Goal: Transaction & Acquisition: Purchase product/service

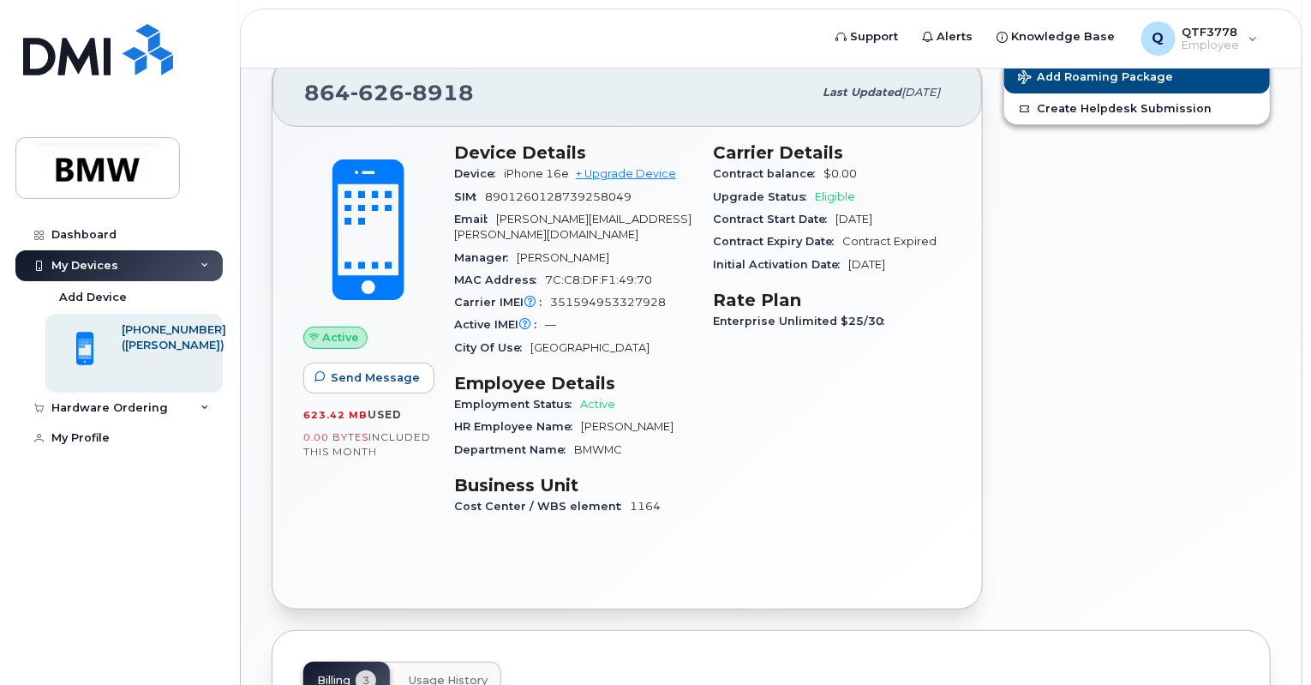
scroll to position [465, 0]
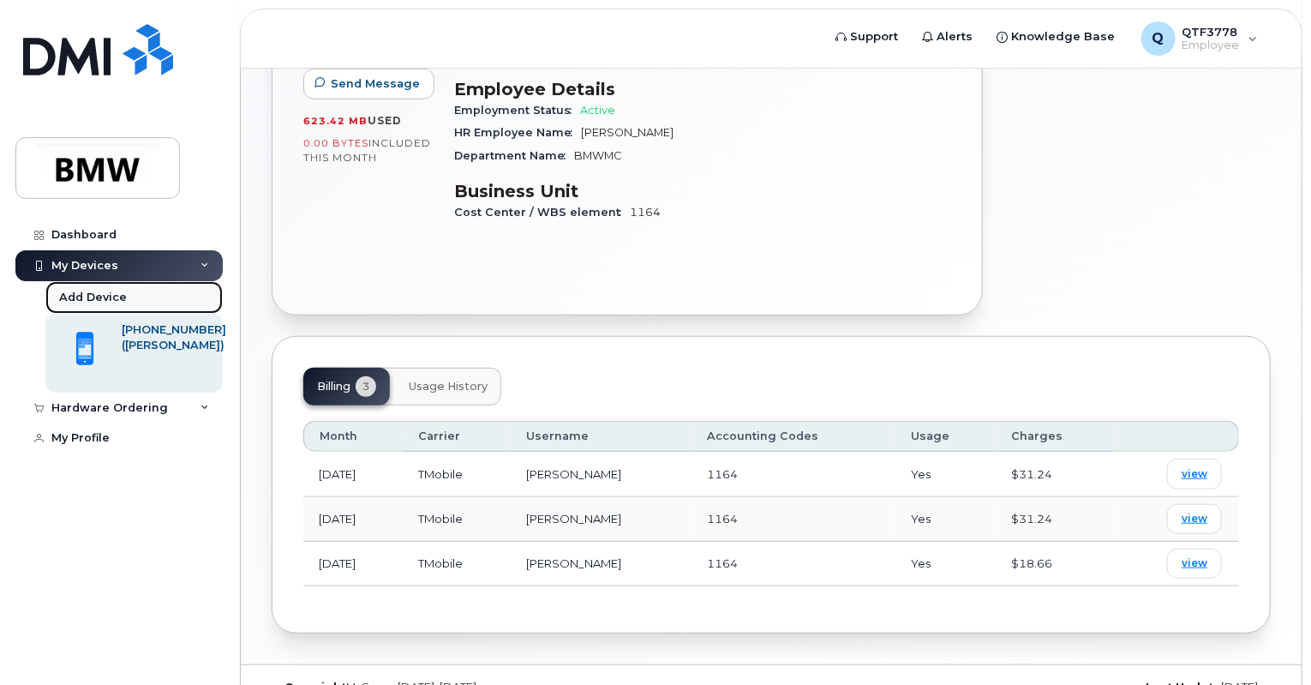
click at [110, 294] on div "Add Device" at bounding box center [93, 297] width 68 height 15
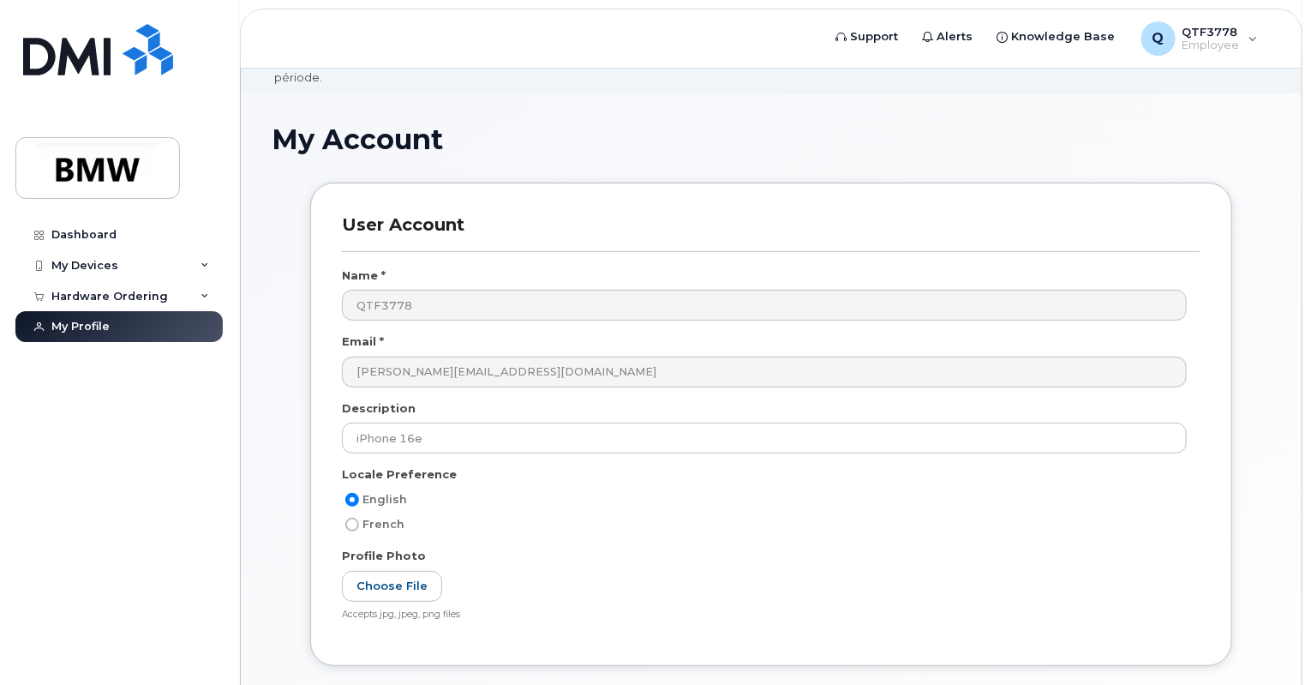
scroll to position [171, 0]
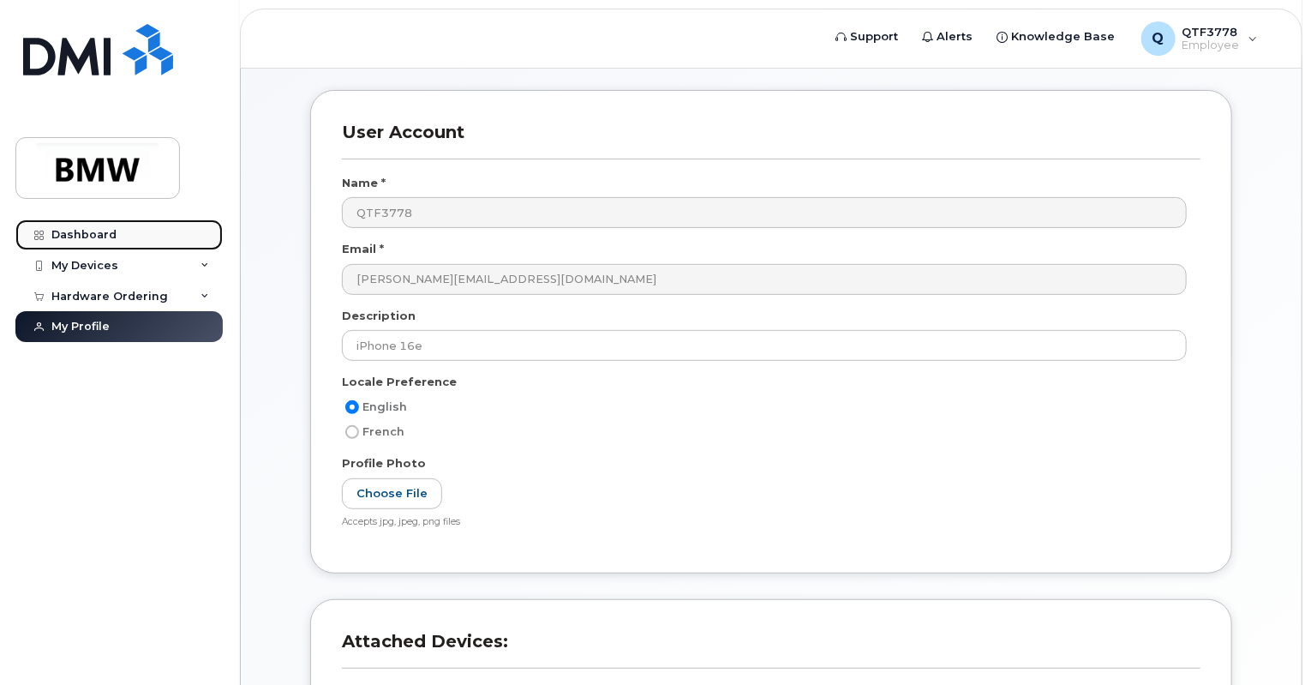
click at [103, 236] on div "Dashboard" at bounding box center [83, 235] width 65 height 14
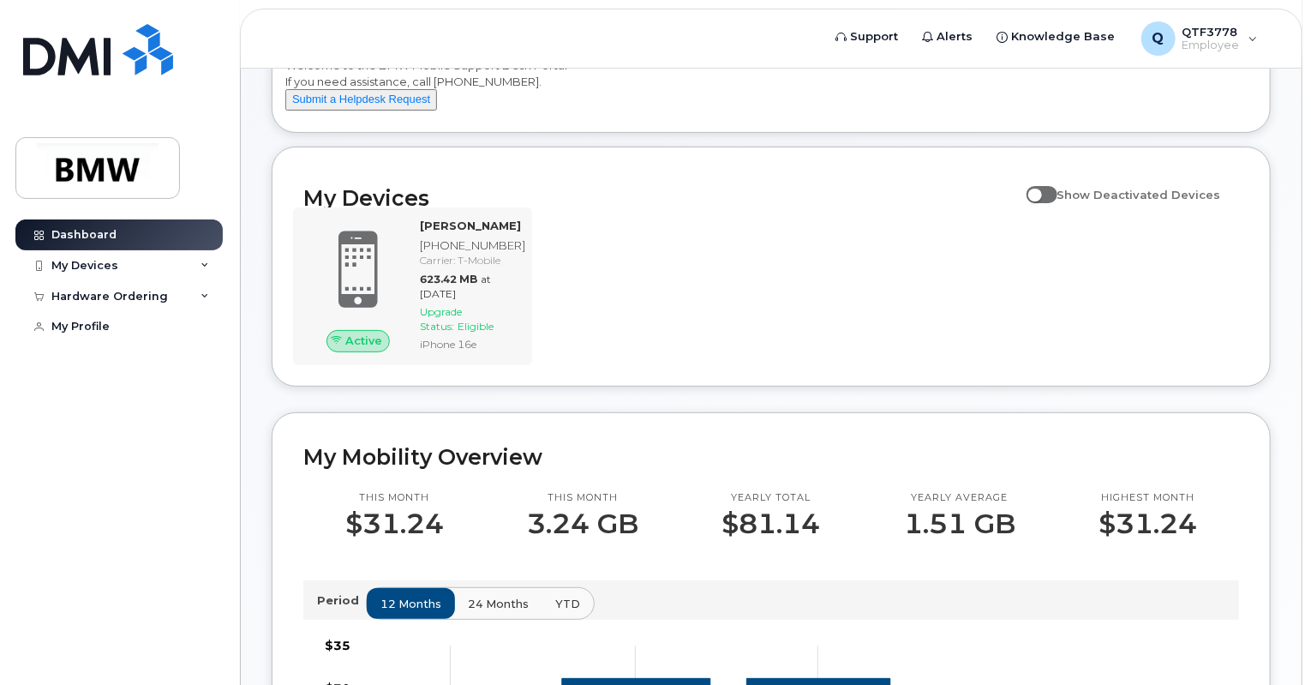
scroll to position [230, 0]
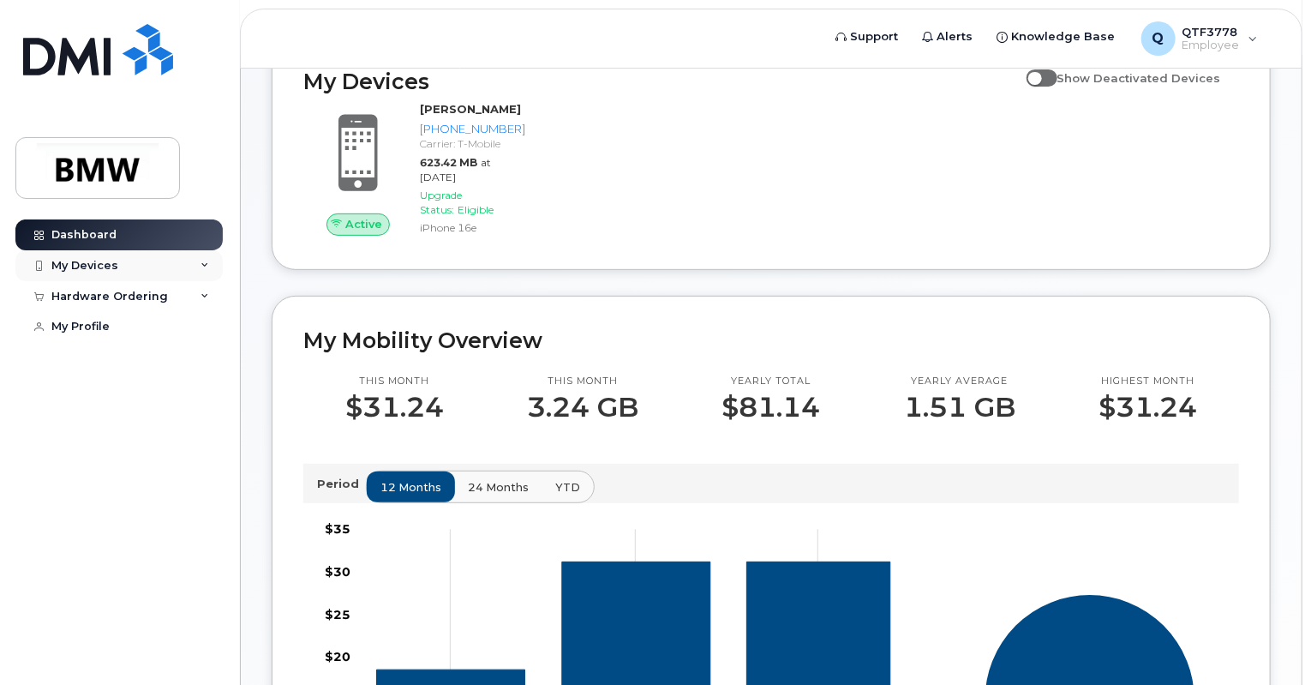
click at [123, 271] on div "My Devices" at bounding box center [118, 265] width 207 height 31
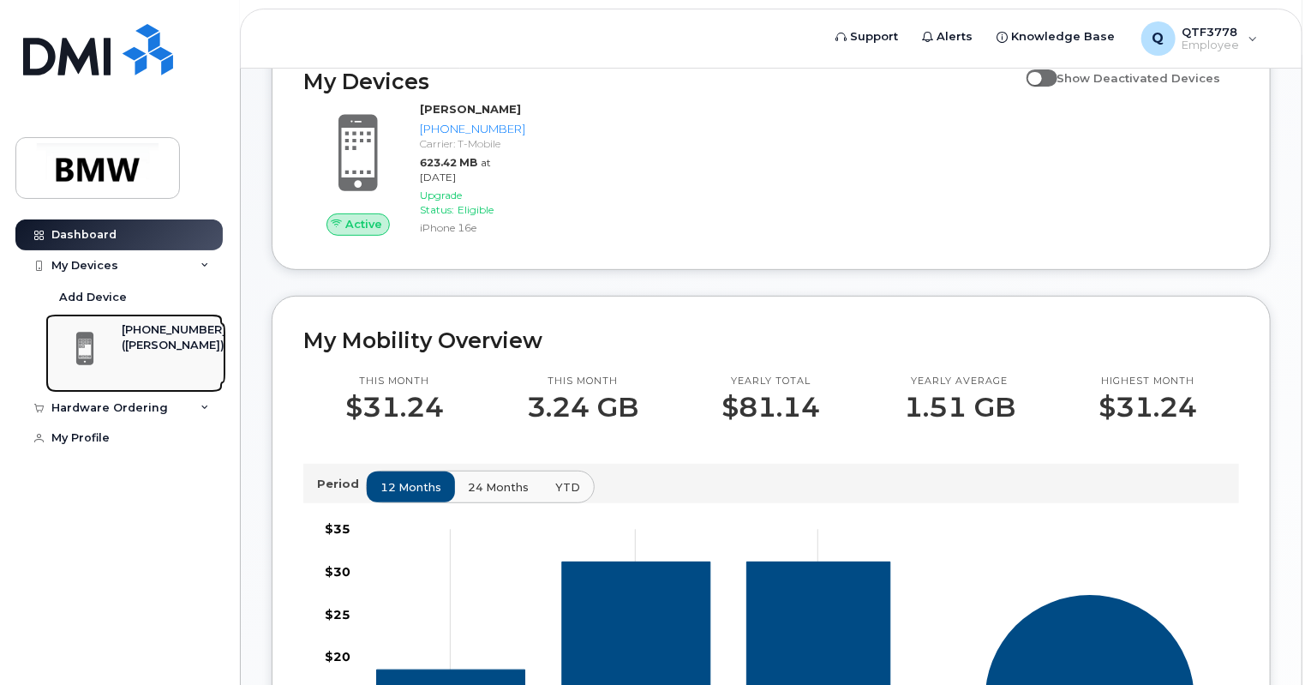
click at [133, 332] on div "[PHONE_NUMBER]" at bounding box center [174, 329] width 105 height 15
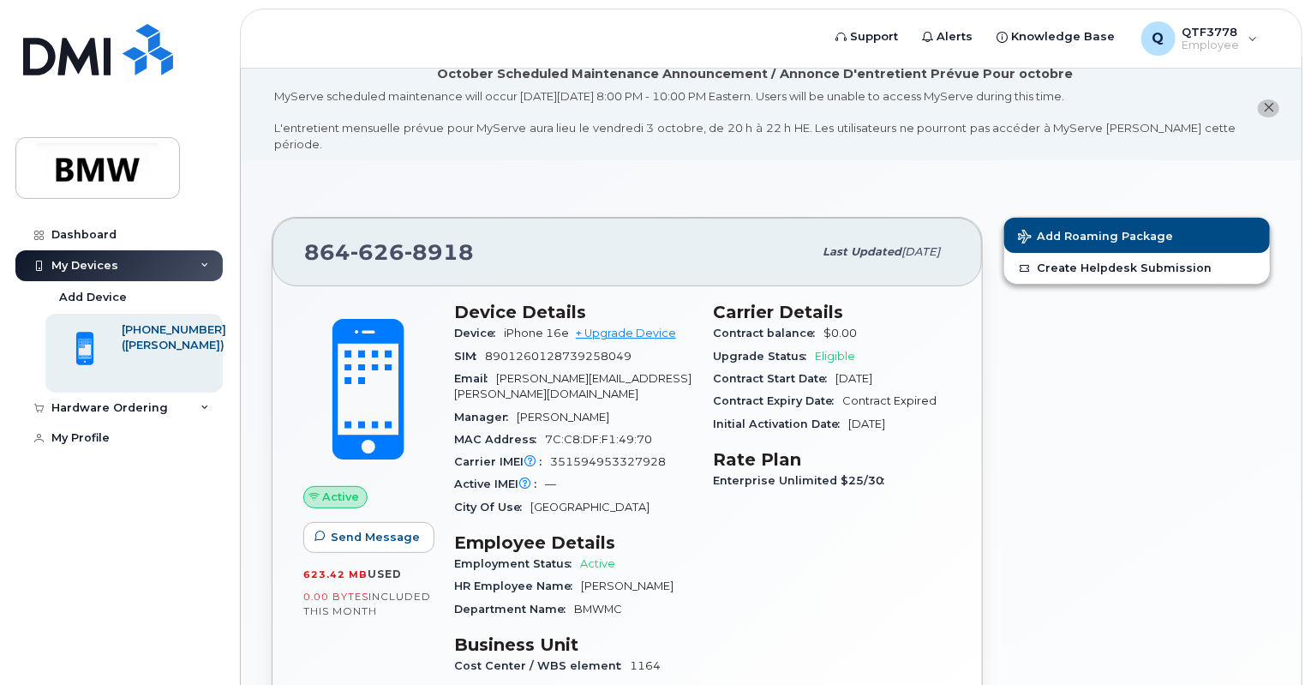
scroll to position [171, 0]
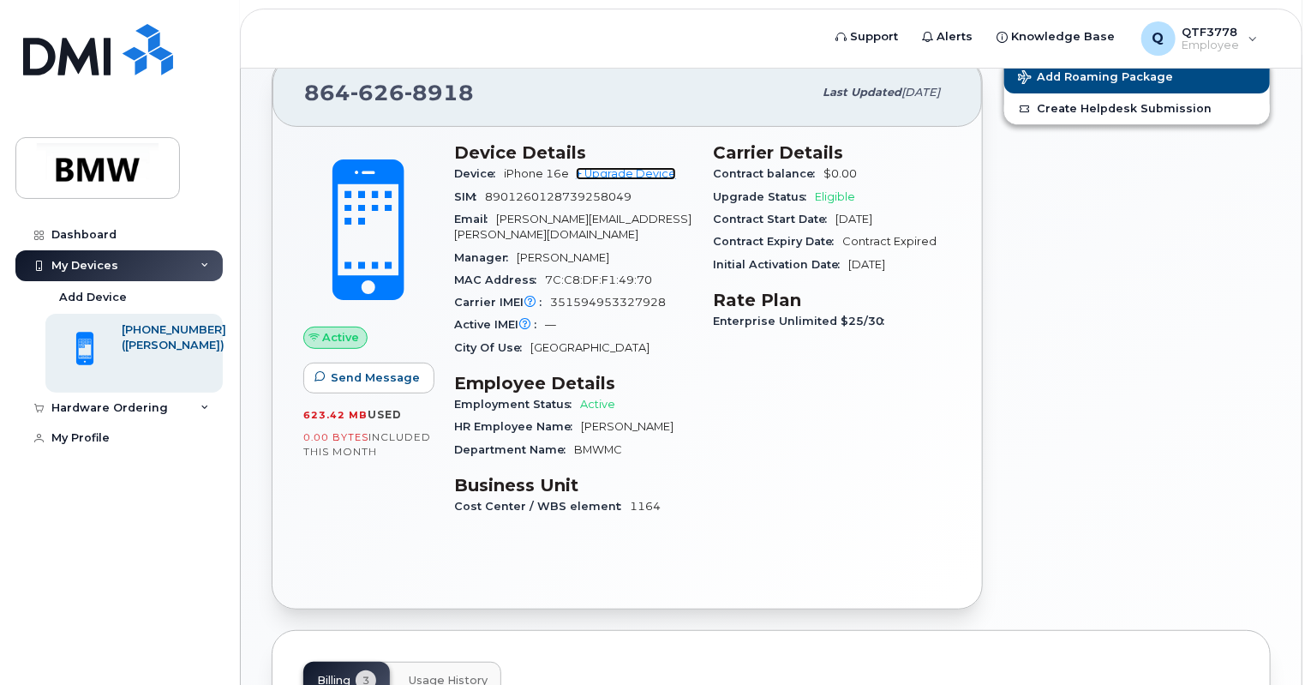
click at [615, 167] on link "+ Upgrade Device" at bounding box center [626, 173] width 100 height 13
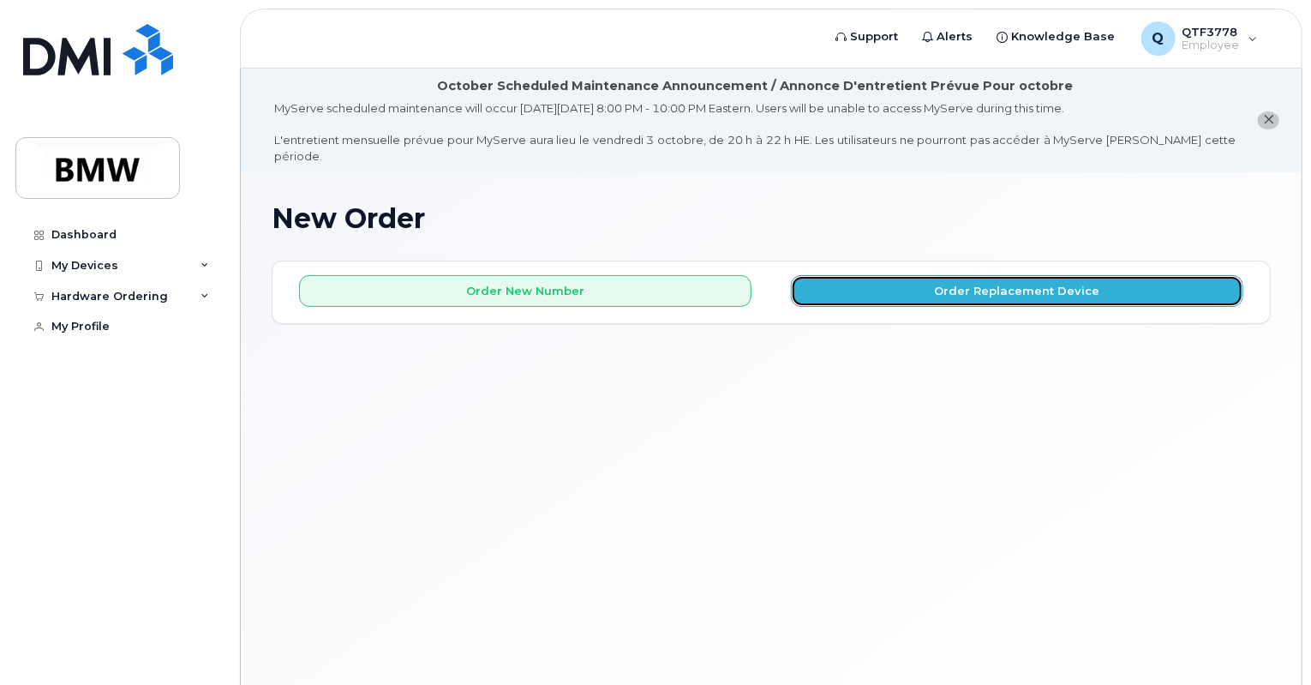
click at [878, 287] on button "Order Replacement Device" at bounding box center [1017, 291] width 453 height 32
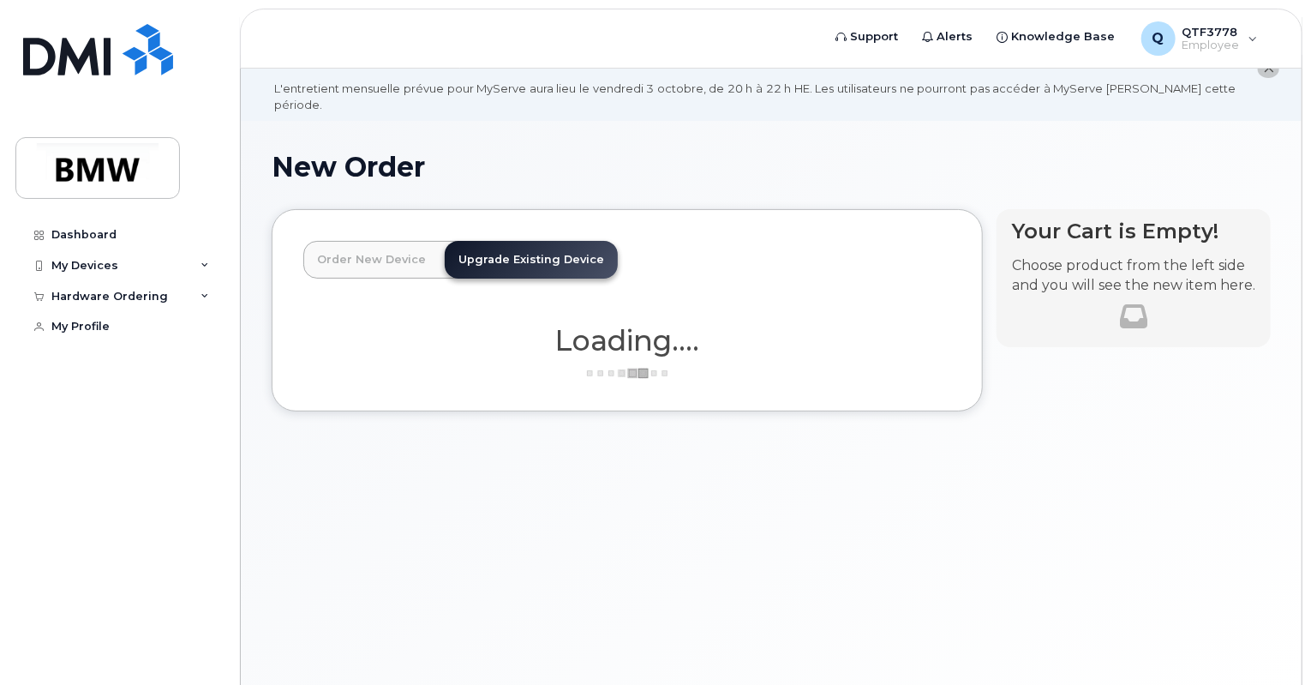
scroll to position [96, 0]
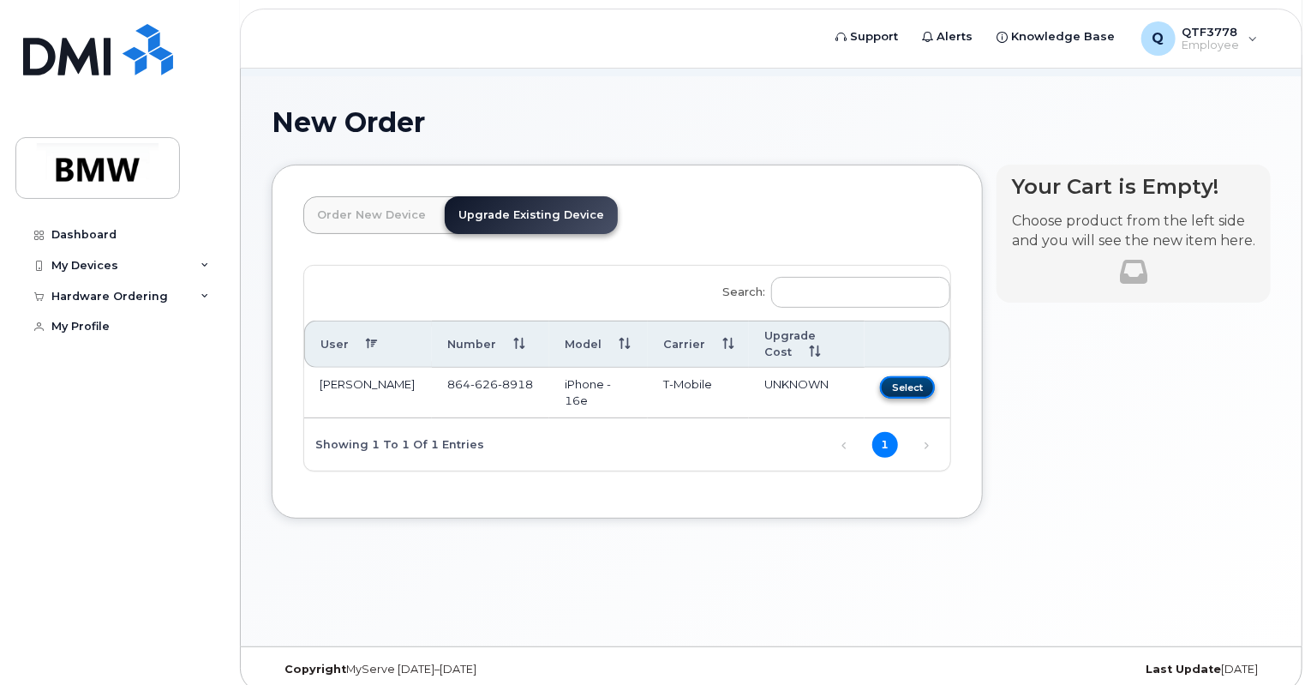
click at [906, 376] on button "Select" at bounding box center [907, 386] width 55 height 21
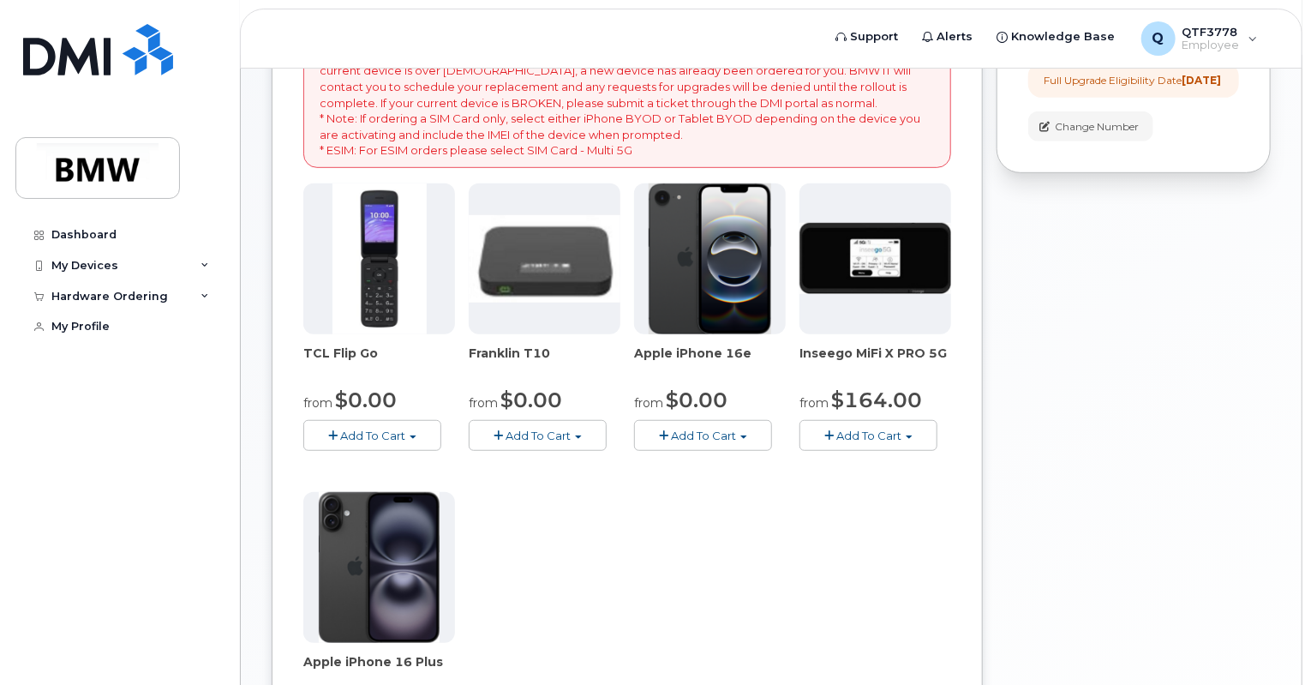
scroll to position [267, 0]
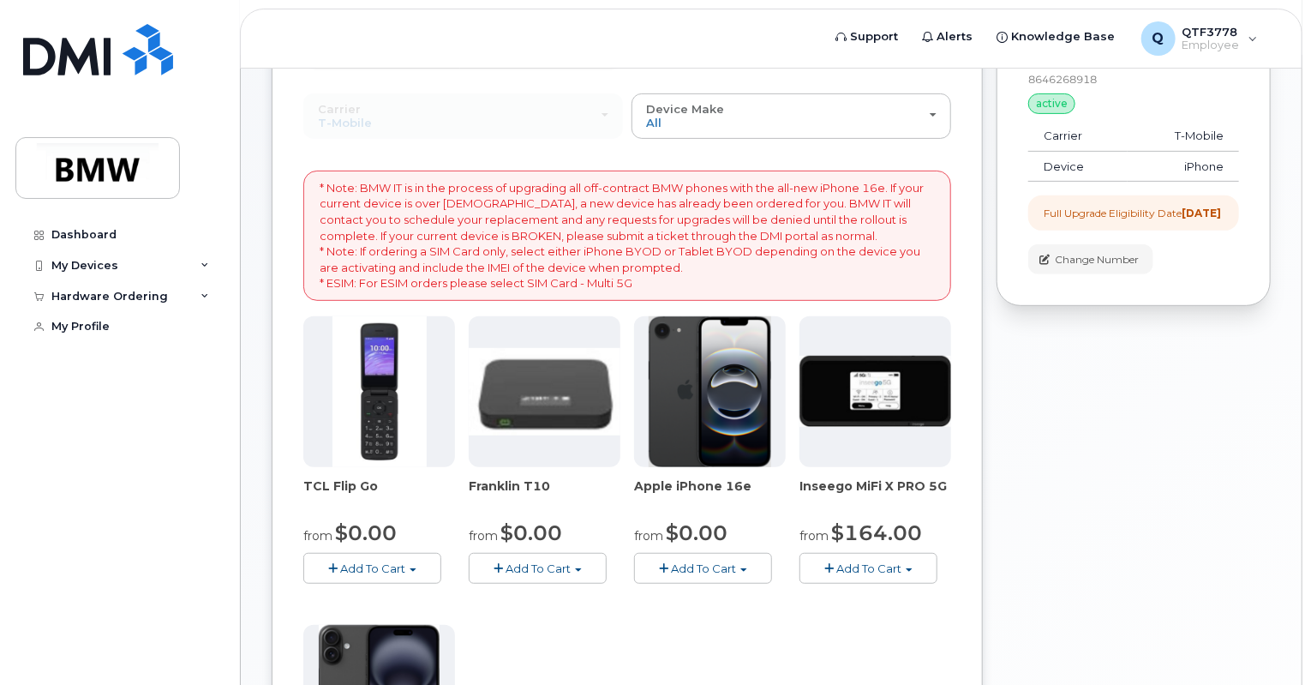
click at [730, 553] on button "Add To Cart" at bounding box center [703, 568] width 138 height 30
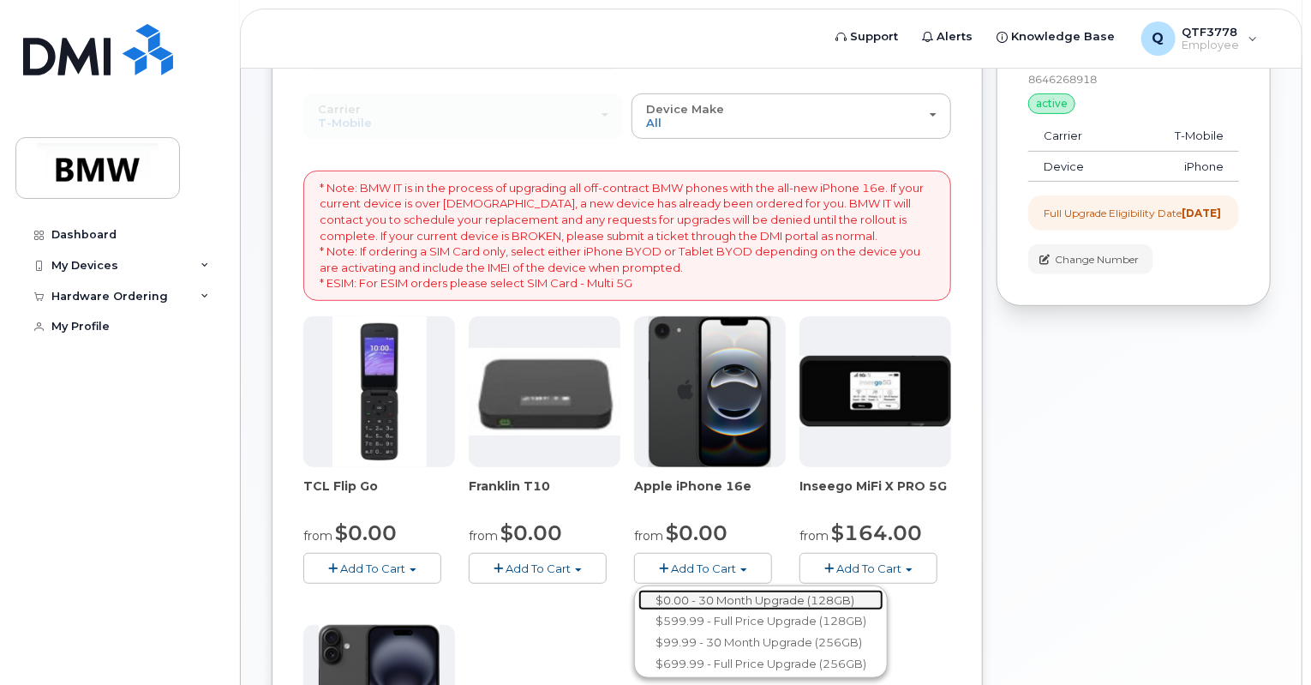
click at [726, 590] on link "$0.00 - 30 Month Upgrade (128GB)" at bounding box center [761, 600] width 245 height 21
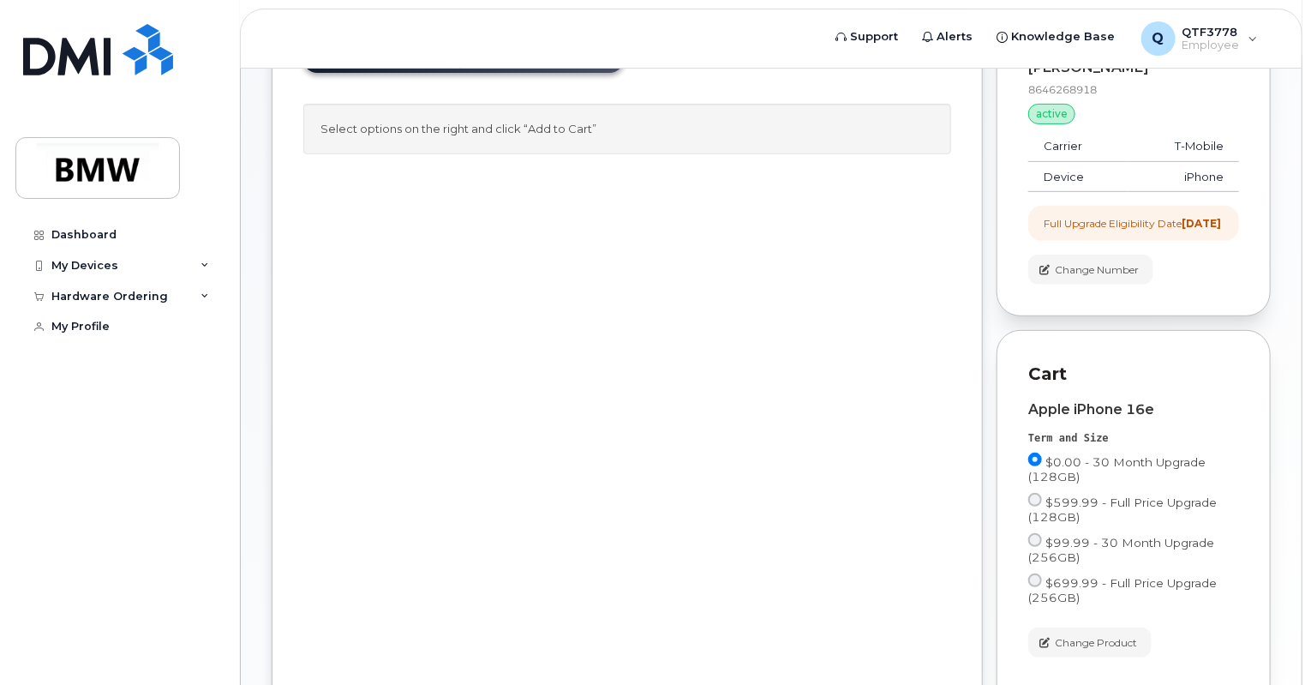
scroll to position [0, 0]
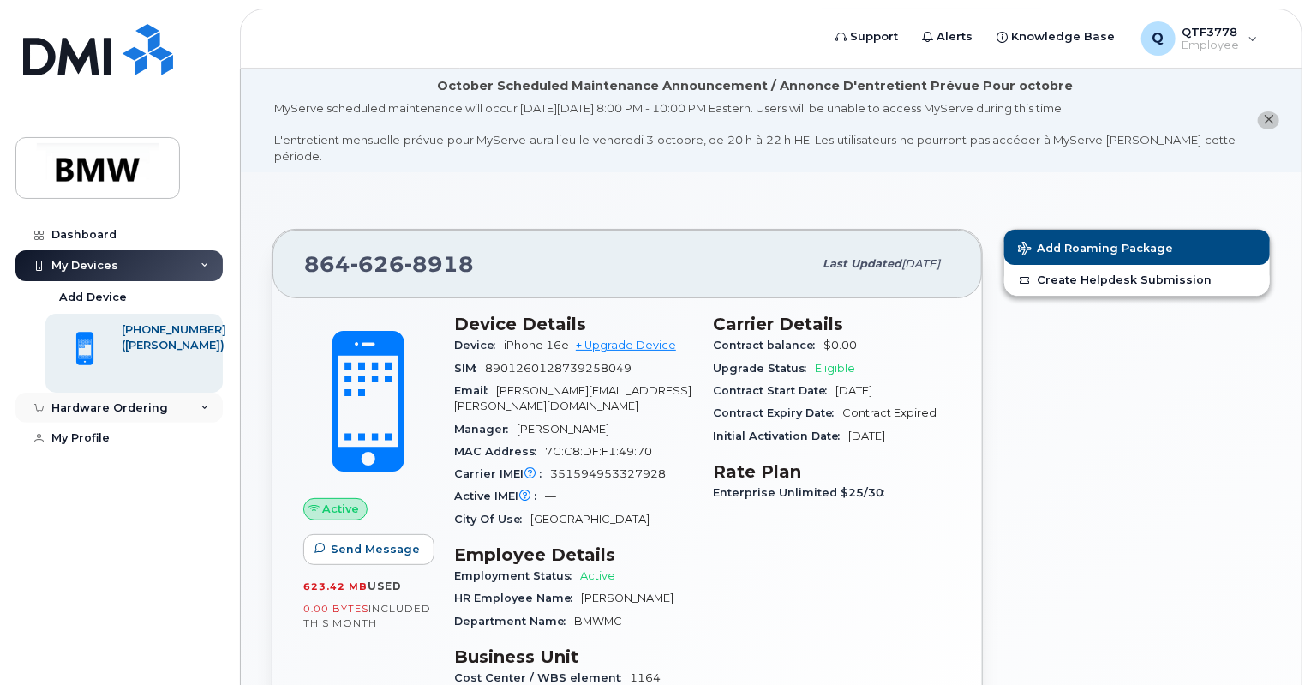
click at [131, 405] on div "Hardware Ordering" at bounding box center [109, 408] width 117 height 14
click at [115, 440] on div "My Orders" at bounding box center [90, 438] width 62 height 15
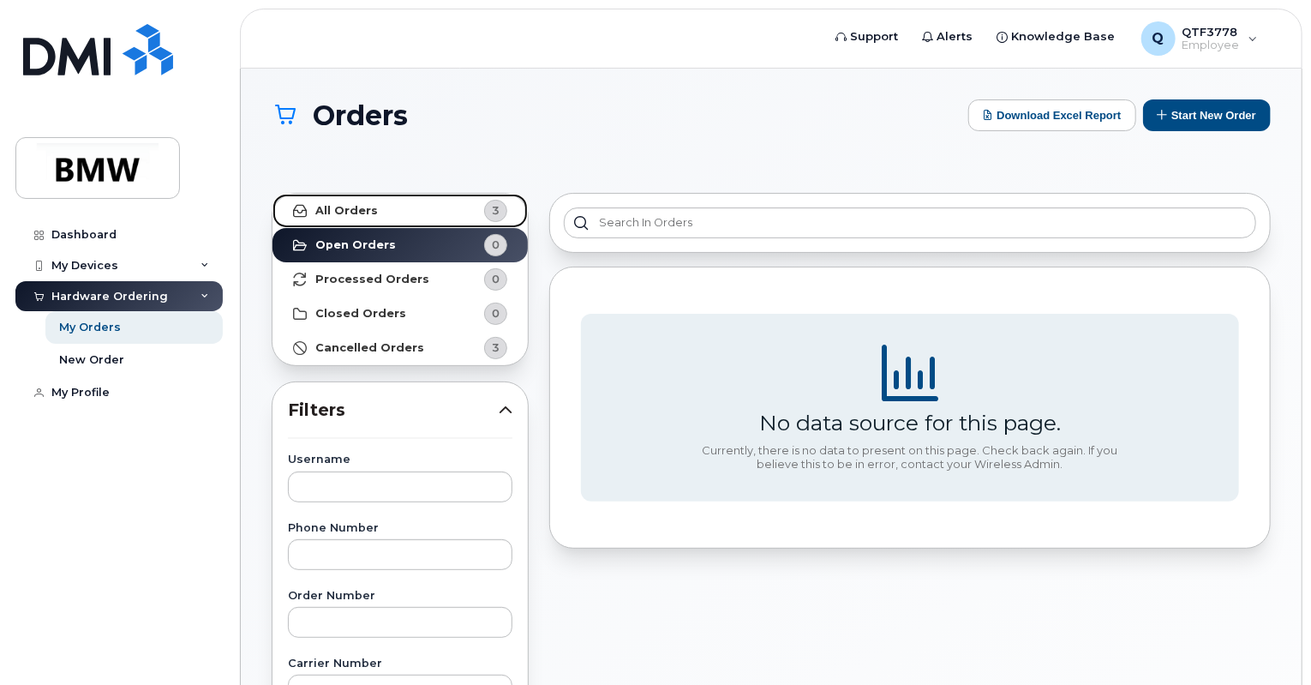
click at [449, 212] on link "All Orders 3" at bounding box center [400, 211] width 255 height 34
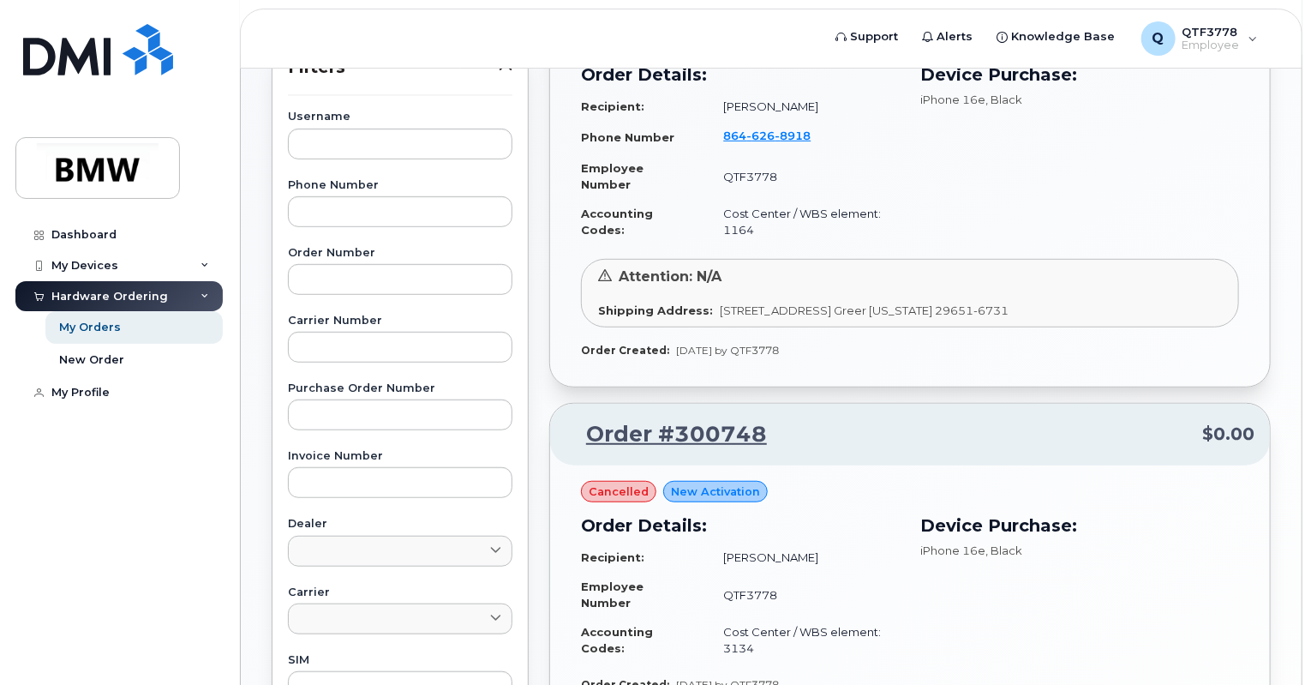
scroll to position [600, 0]
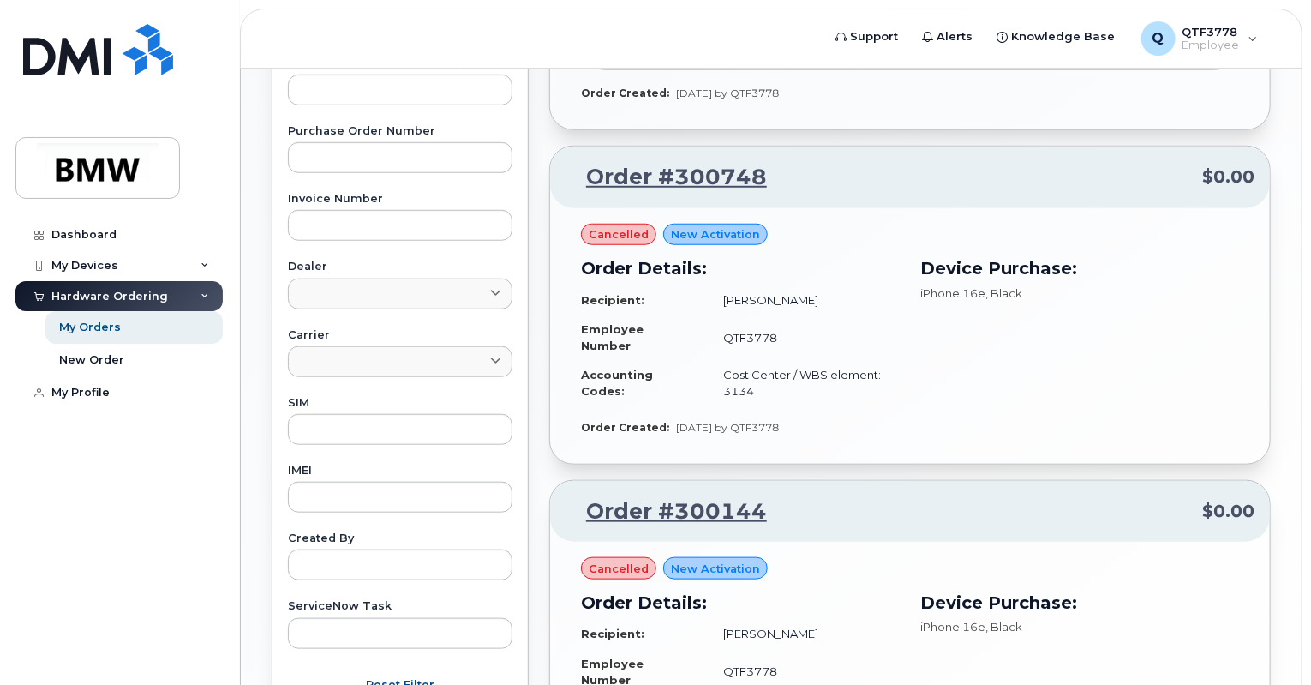
click at [607, 243] on span "cancelled" at bounding box center [619, 234] width 60 height 16
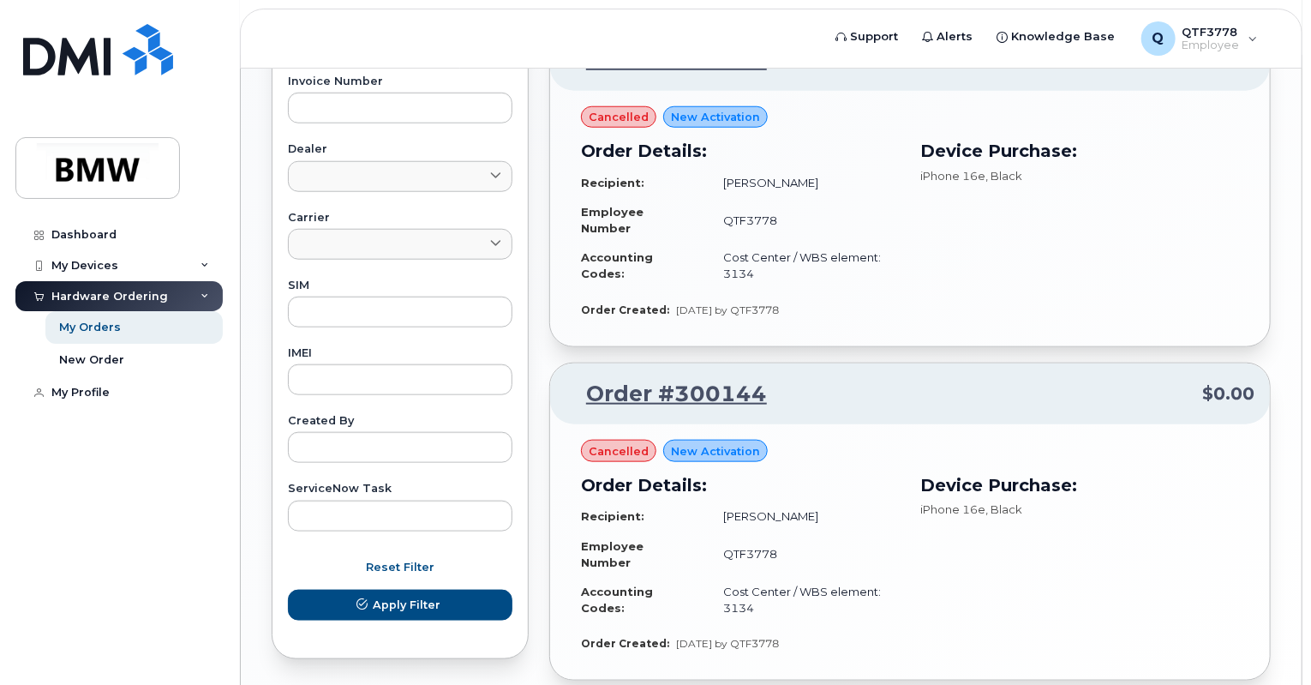
scroll to position [826, 0]
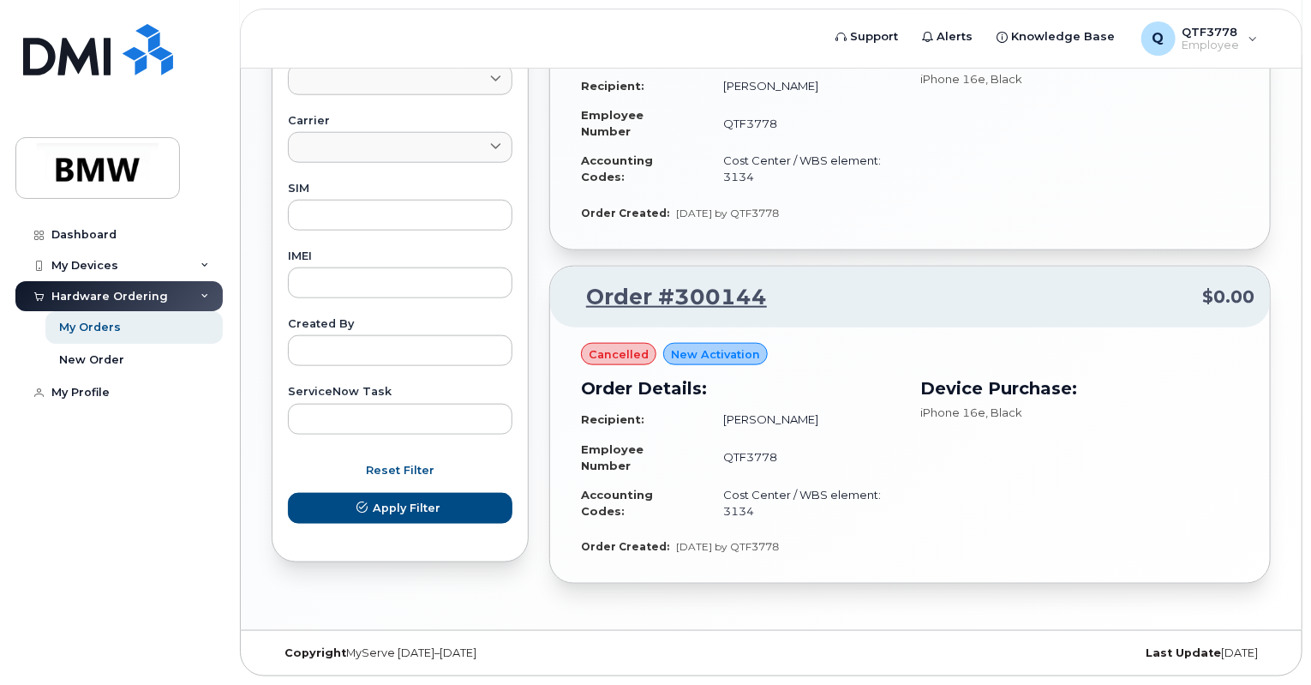
click at [606, 363] on div "cancelled" at bounding box center [618, 354] width 75 height 22
click at [609, 356] on span "cancelled" at bounding box center [619, 354] width 60 height 16
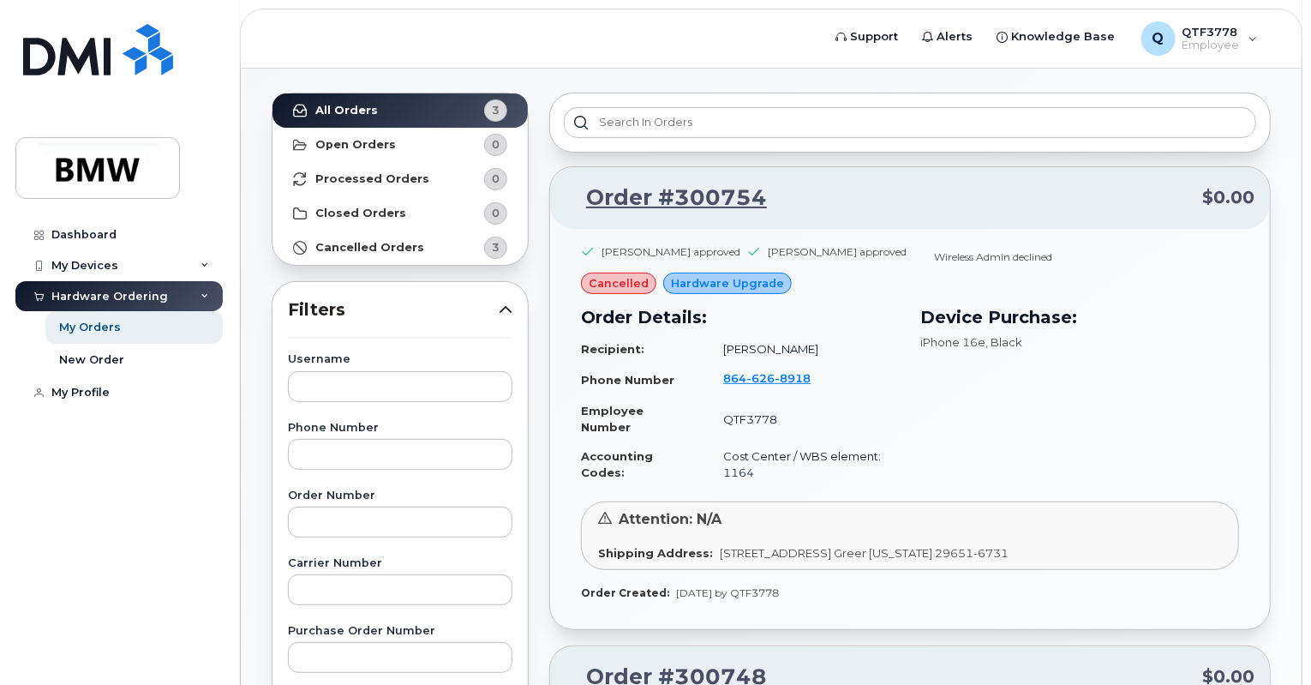
scroll to position [0, 0]
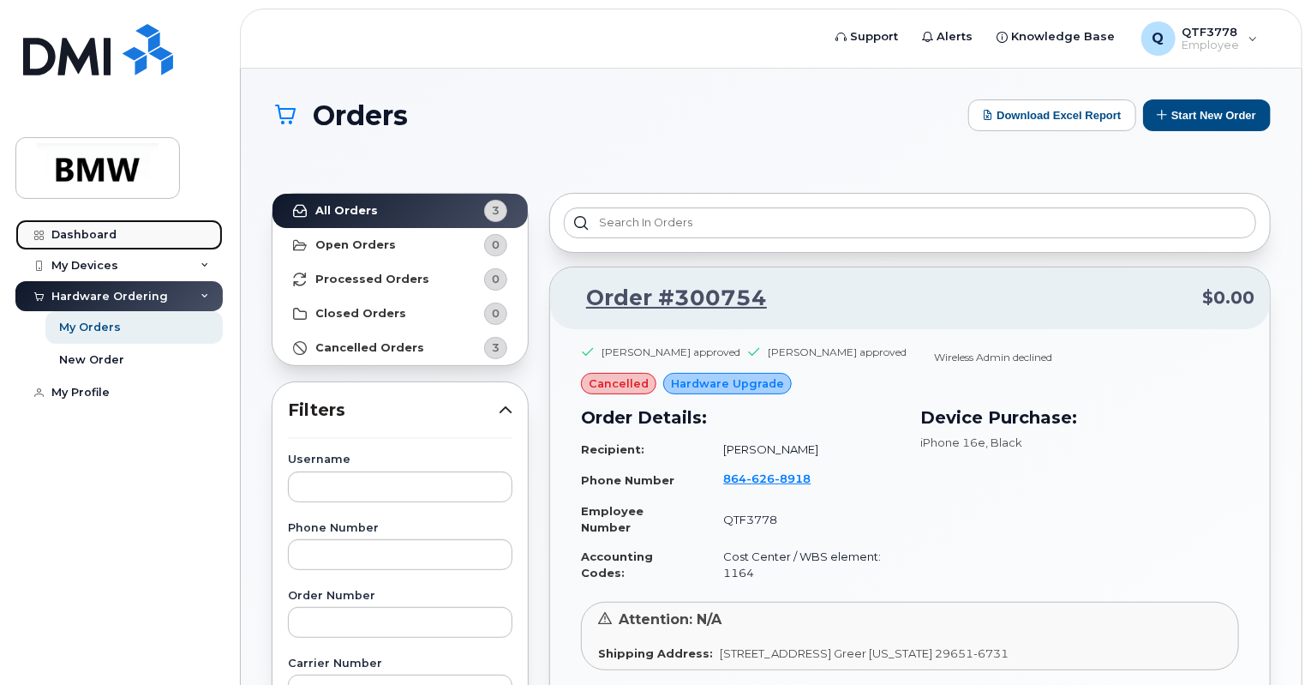
click at [93, 237] on div "Dashboard" at bounding box center [83, 235] width 65 height 14
